Goal: Find specific page/section: Find specific page/section

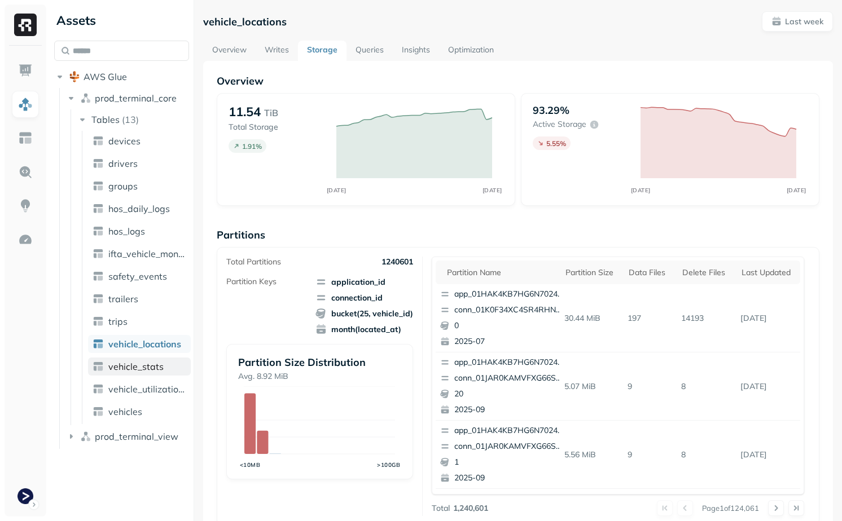
click at [145, 374] on link "vehicle_stats" at bounding box center [139, 367] width 103 height 18
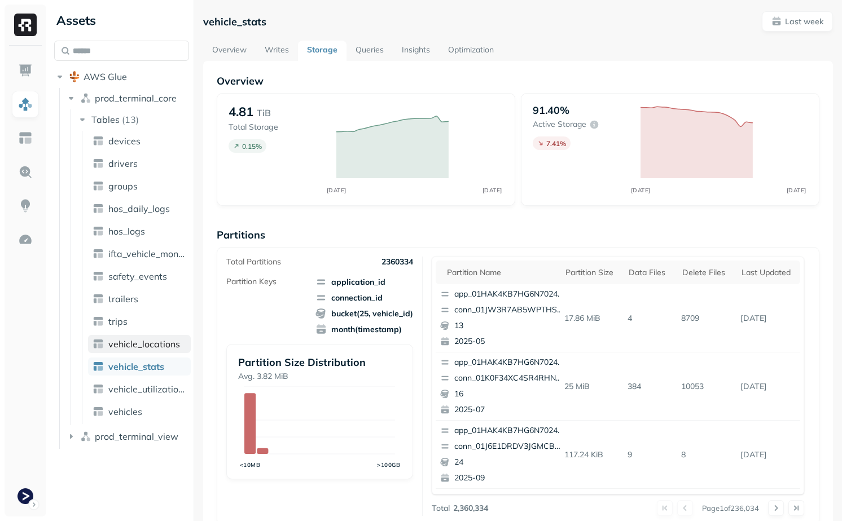
click at [146, 347] on span "vehicle_locations" at bounding box center [144, 344] width 72 height 11
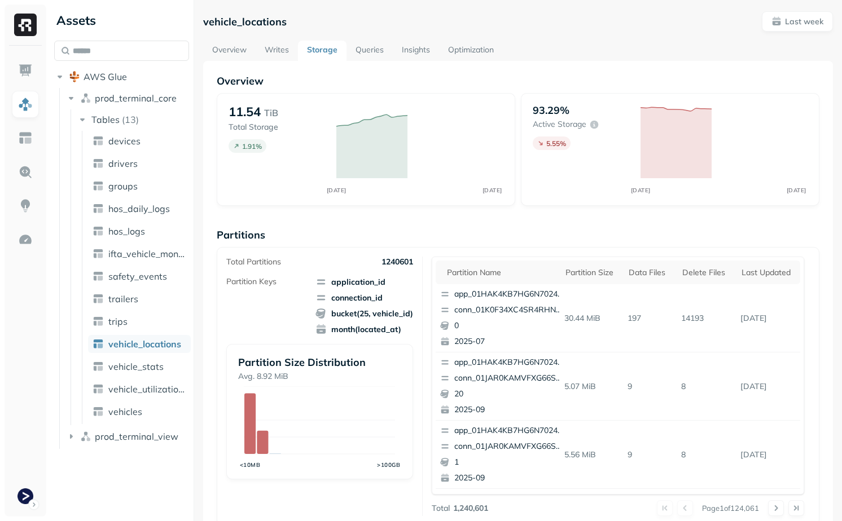
scroll to position [341, 0]
